Goal: Task Accomplishment & Management: Use online tool/utility

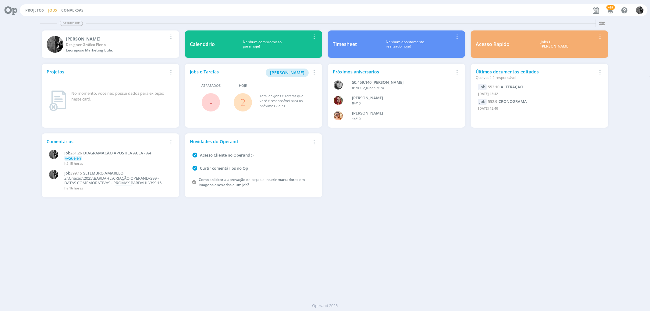
click at [49, 8] on link "Jobs" at bounding box center [52, 10] width 9 height 5
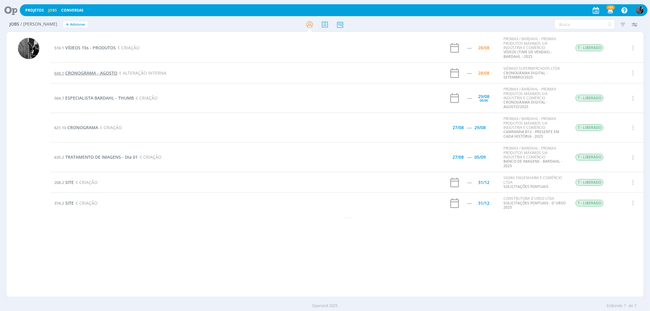
click at [83, 72] on span "CRONOGRAMA - AGOSTO" at bounding box center [91, 73] width 52 height 6
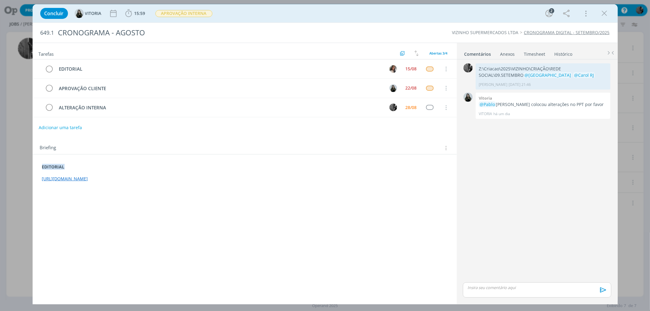
drag, startPoint x: 264, startPoint y: 180, endPoint x: 18, endPoint y: 184, distance: 246.1
click at [18, 184] on div "Concluir [GEOGRAPHIC_DATA] 15:59 Iniciar Apontar Data * [DATE] Horas * 00:00 Ta…" at bounding box center [325, 155] width 650 height 311
copy link "[URL][DOMAIN_NAME]"
click at [607, 14] on icon "dialog" at bounding box center [604, 13] width 9 height 9
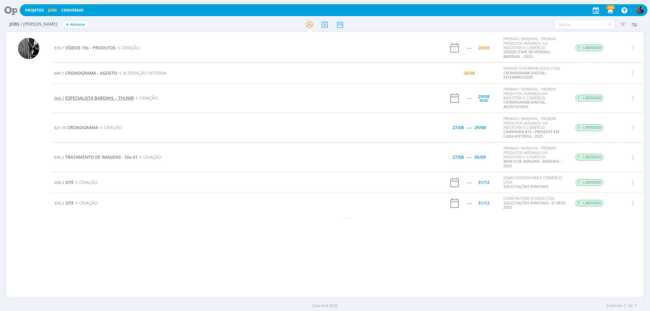
click at [86, 97] on span "ESPECIALISTA BARDAHL - THUMB" at bounding box center [99, 98] width 69 height 6
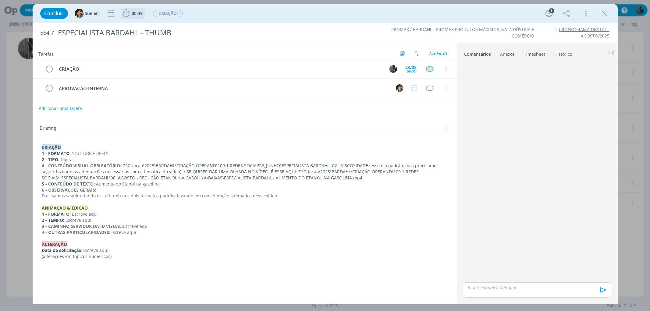
click at [132, 12] on span "00:49" at bounding box center [137, 13] width 11 height 6
click at [134, 27] on icon "dialog" at bounding box center [134, 27] width 11 height 8
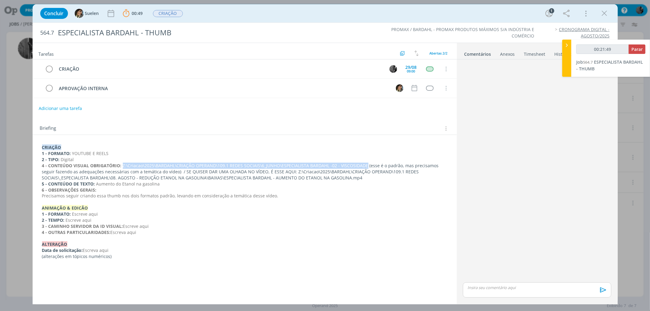
drag, startPoint x: 121, startPoint y: 165, endPoint x: 364, endPoint y: 163, distance: 242.8
click at [364, 163] on p "4 - CONTEÚDO VISUAL OBRIGATÓRIO: Z:\Criacao\2025\BARDAHL\CRIAÇÃO OPERAND\109.1 …" at bounding box center [244, 172] width 405 height 18
click at [364, 165] on p "4 - CONTEÚDO VISUAL OBRIGATÓRIO: Z:\Criacao\2025\BARDAHL\CRIAÇÃO OPERAND\109.1 …" at bounding box center [244, 172] width 404 height 18
drag, startPoint x: 364, startPoint y: 165, endPoint x: 160, endPoint y: 168, distance: 203.8
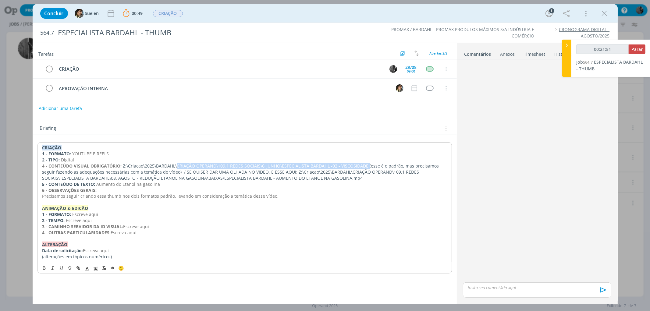
click at [160, 168] on p "4 - CONTEÚDO VISUAL OBRIGATÓRIO: Z:\Criacao\2025\BARDAHL\CRIAÇÃO OPERAND\109.1 …" at bounding box center [244, 172] width 404 height 18
drag, startPoint x: 139, startPoint y: 168, endPoint x: 125, endPoint y: 165, distance: 14.2
click at [125, 165] on p "4 - CONTEÚDO VISUAL OBRIGATÓRIO: Z:\Criacao\2025\BARDAHL\CRIAÇÃO OPERAND\109.1 …" at bounding box center [244, 172] width 404 height 18
drag, startPoint x: 122, startPoint y: 166, endPoint x: 364, endPoint y: 166, distance: 241.8
click at [364, 166] on p "4 - CONTEÚDO VISUAL OBRIGATÓRIO: Z:\Criacao\2025\BARDAHL\CRIAÇÃO OPERAND\109.1 …" at bounding box center [244, 172] width 404 height 18
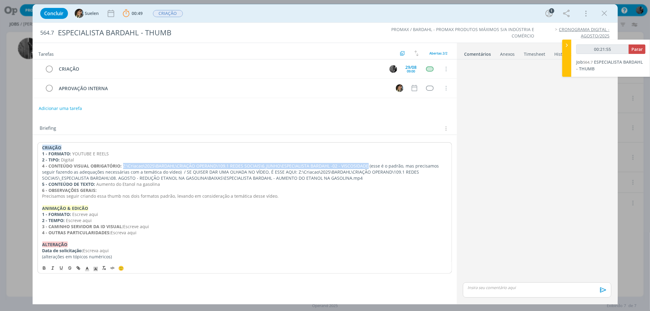
copy p "Z:\Criacao\2025\BARDAHL\CRIAÇÃO OPERAND\109.1 REDES SOCIAIS\6_JUNHO\ESPECIALIST…"
click at [204, 9] on div "Concluir Suelen 00:49 Parar Apontar Data * [DATE] Horas * 00:00 Tarefa Selecion…" at bounding box center [325, 13] width 576 height 15
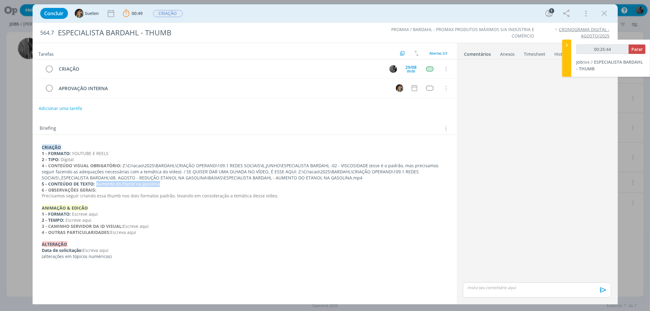
drag, startPoint x: 97, startPoint y: 183, endPoint x: 164, endPoint y: 183, distance: 67.0
click at [164, 183] on p "5 - CONTEÚDO DE TEXTO: Aumento do Etanol na gasolina" at bounding box center [244, 184] width 405 height 6
copy span "Aumento do Etanol na gasolina"
click at [172, 184] on p "5 - CONTEÚDO DE TEXTO: Aumento do Etanol na gasolina" at bounding box center [244, 184] width 405 height 6
drag, startPoint x: 165, startPoint y: 185, endPoint x: 97, endPoint y: 184, distance: 68.2
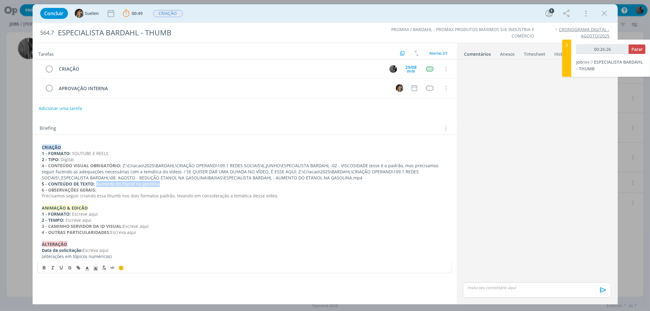
click at [97, 184] on p "5 - CONTEÚDO DE TEXTO: Aumento do Etanol na gasolina" at bounding box center [244, 184] width 405 height 6
copy span "Aumento do Etanol na gasolina"
click at [602, 12] on icon "dialog" at bounding box center [604, 13] width 9 height 9
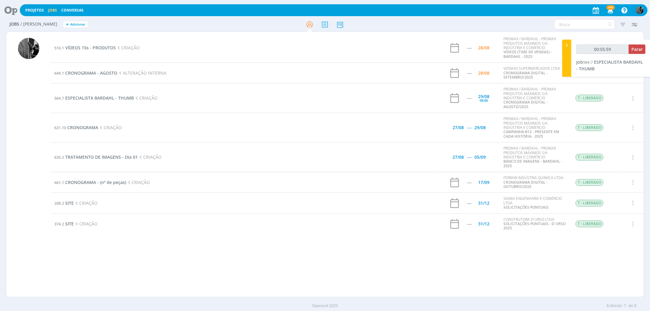
type input "00:56:59"
